Goal: Information Seeking & Learning: Learn about a topic

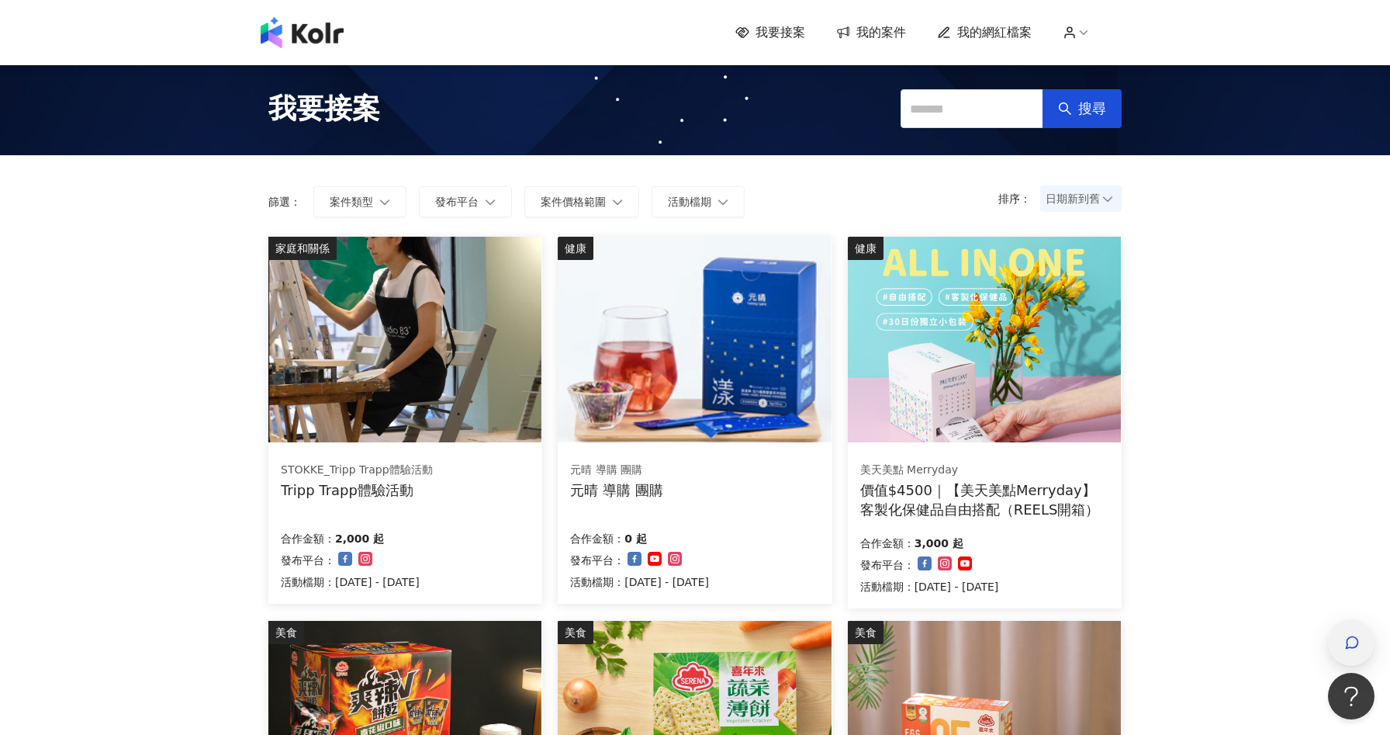
click at [1363, 645] on div "button" at bounding box center [1351, 642] width 47 height 47
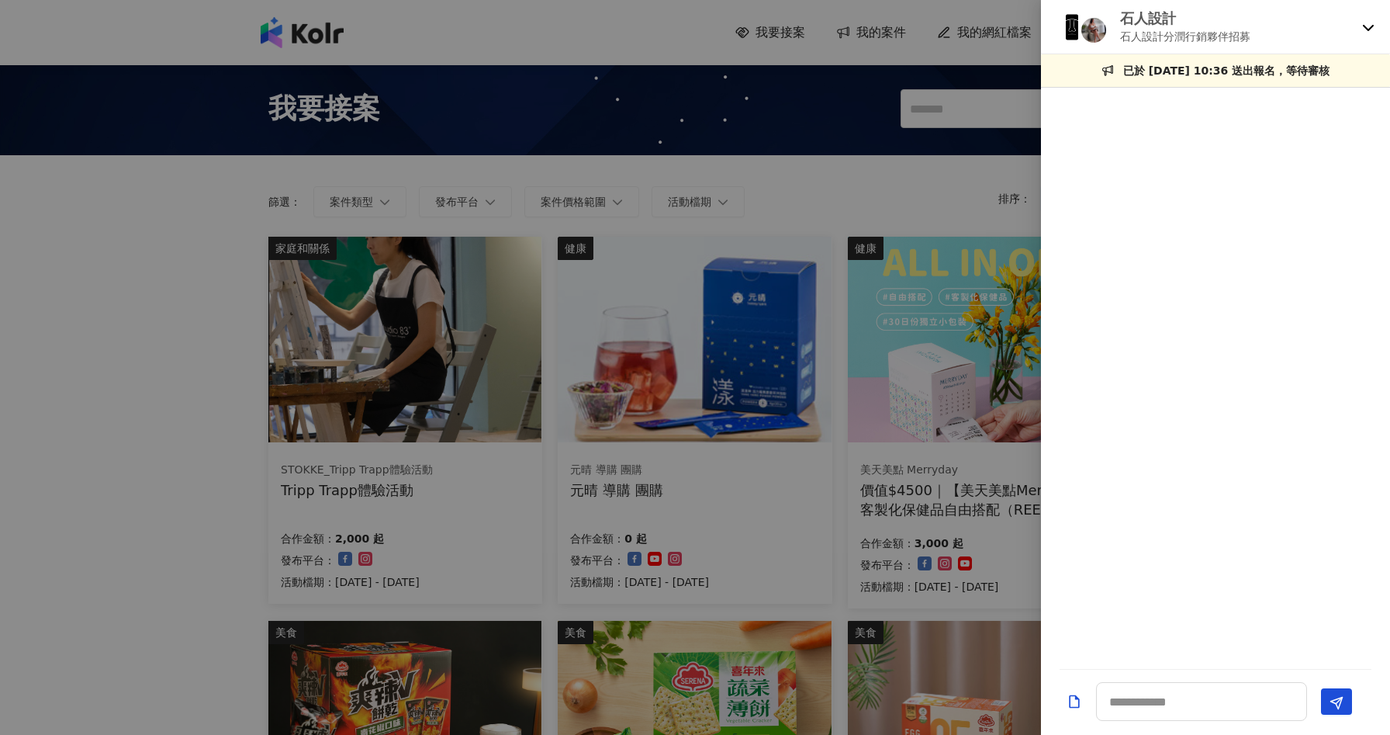
click at [1360, 26] on div "石人設計 石人設計分潤行銷夥伴招募" at bounding box center [1215, 27] width 349 height 54
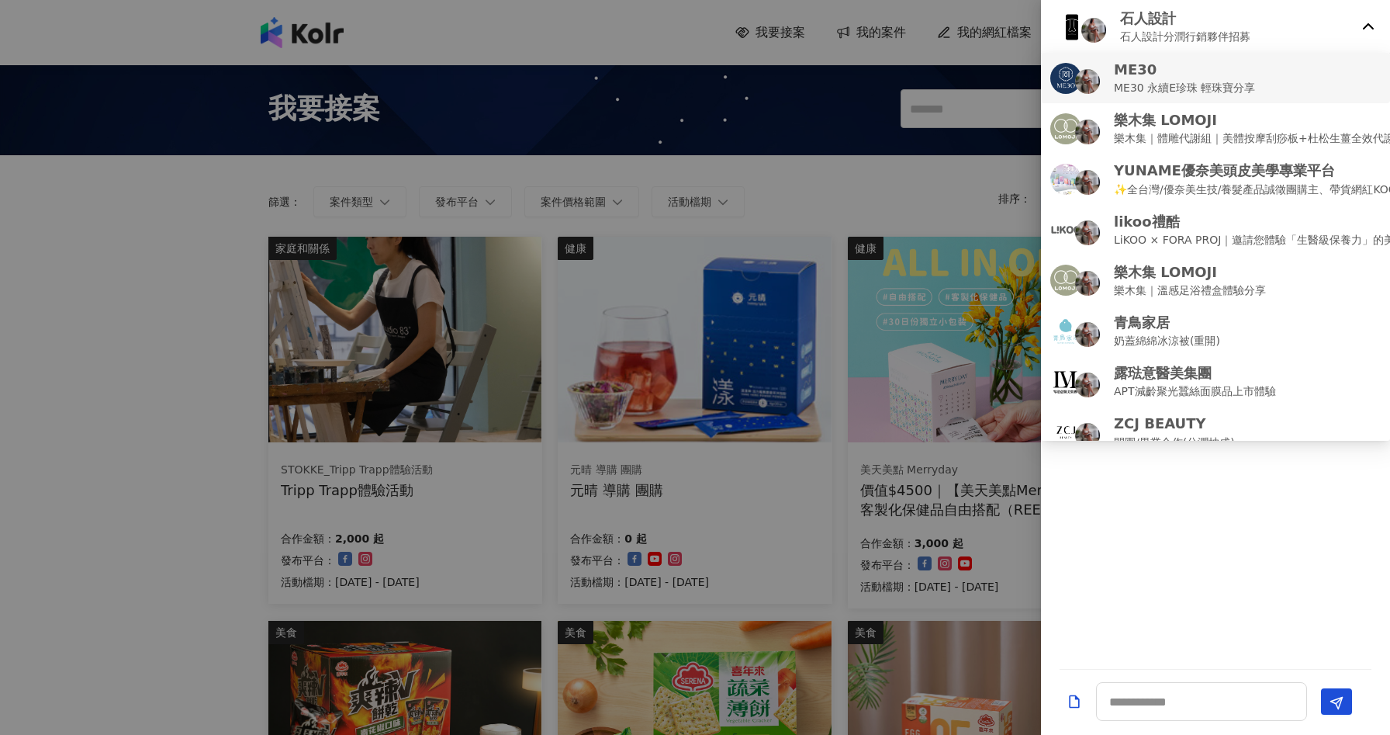
click at [1343, 74] on div "ME30 ME30 永續E珍珠 輕珠寶分享" at bounding box center [1215, 78] width 330 height 36
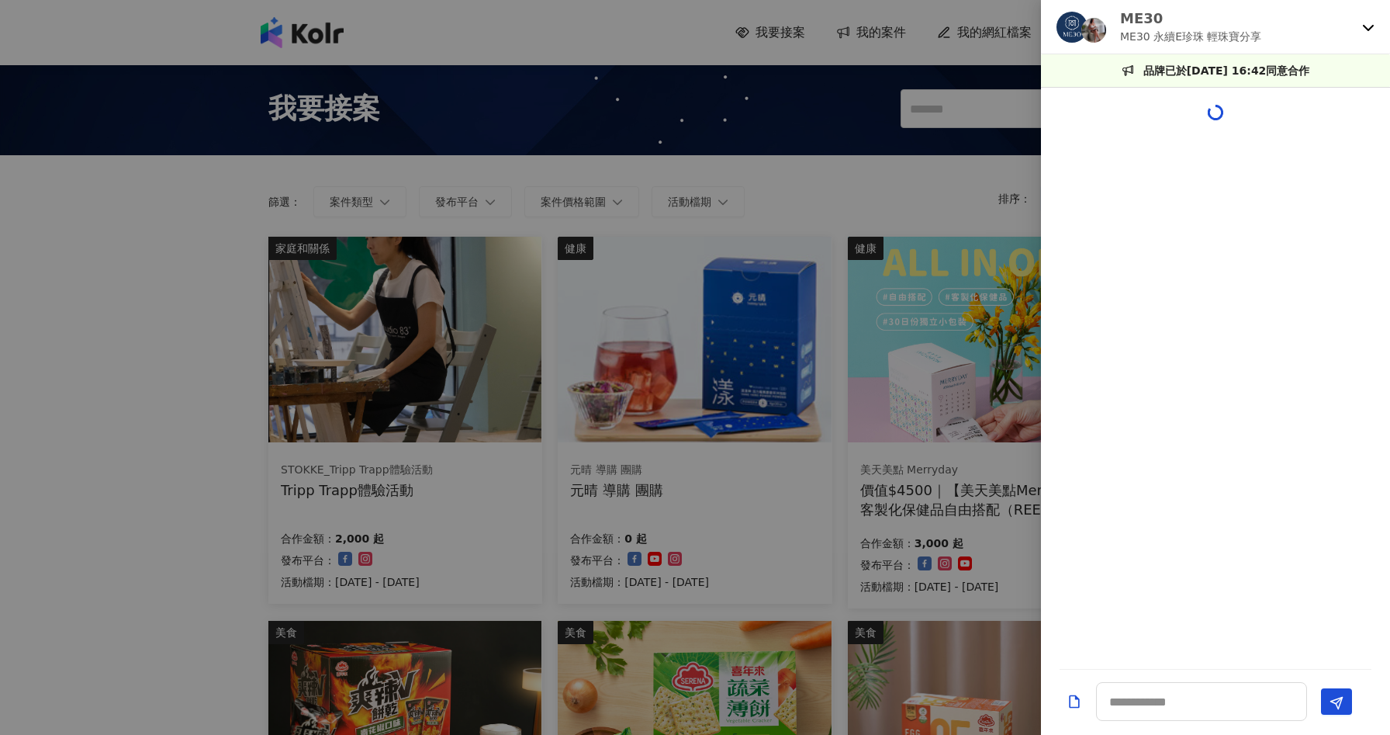
scroll to position [660, 0]
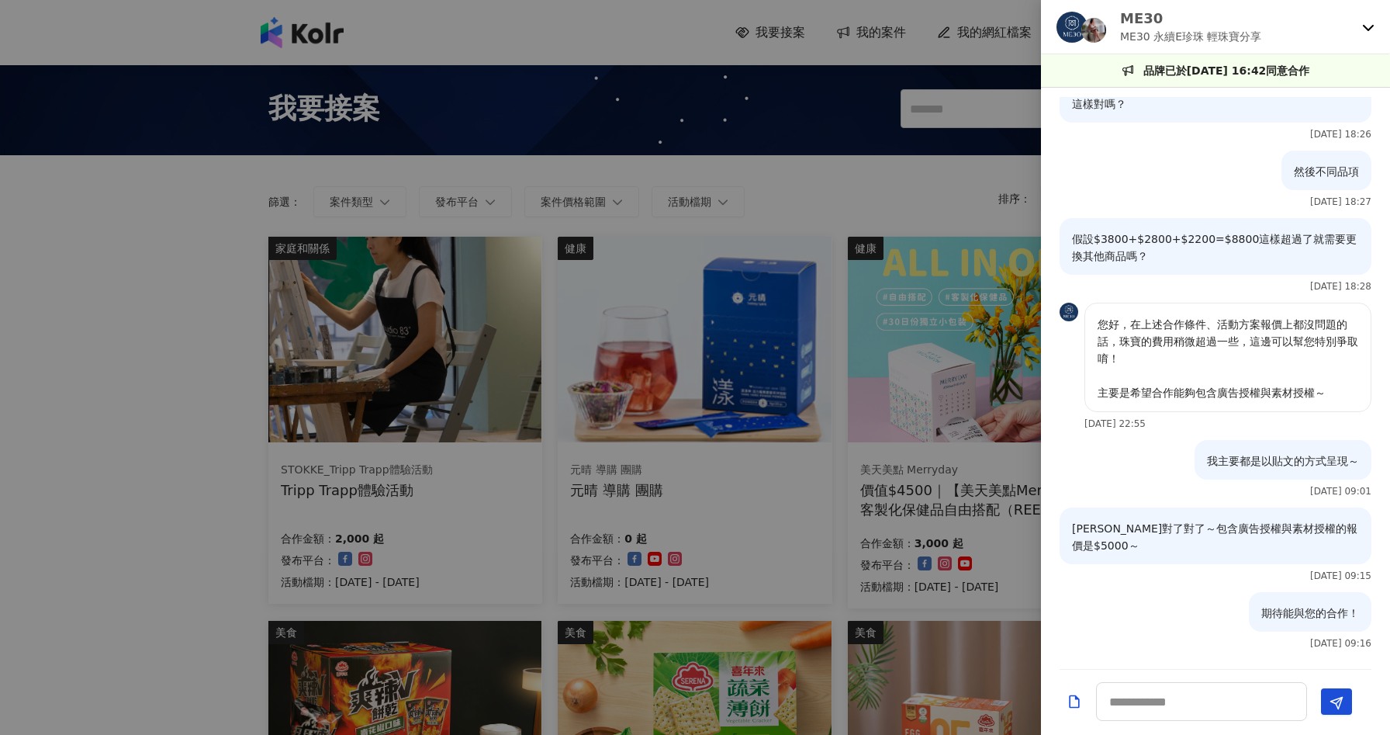
click at [210, 410] on div at bounding box center [695, 367] width 1390 height 735
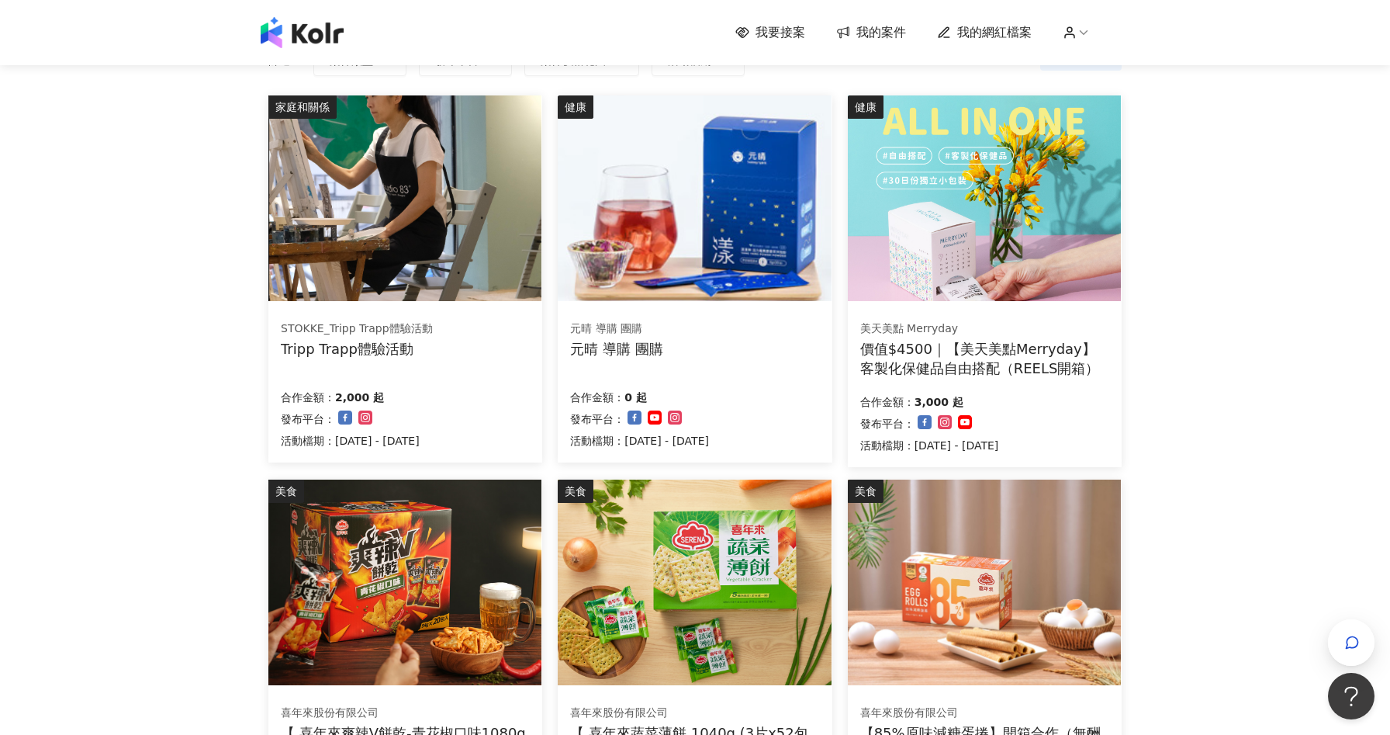
scroll to position [0, 0]
